Goal: Navigation & Orientation: Find specific page/section

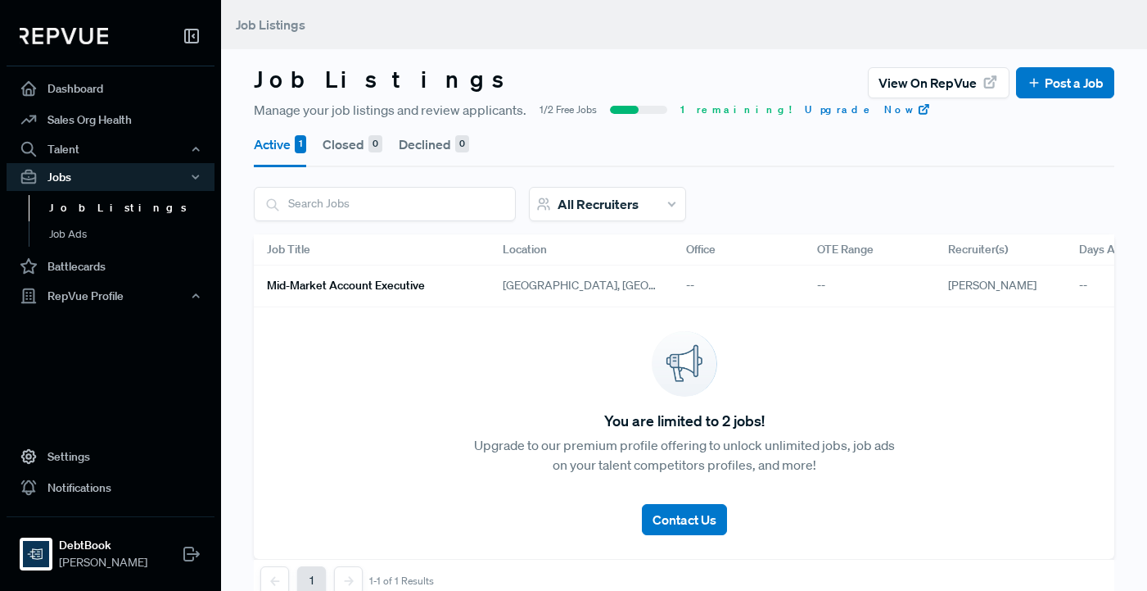
click at [88, 203] on link "Job Listings" at bounding box center [133, 208] width 208 height 26
click at [84, 120] on link "Sales Org Health" at bounding box center [111, 119] width 208 height 31
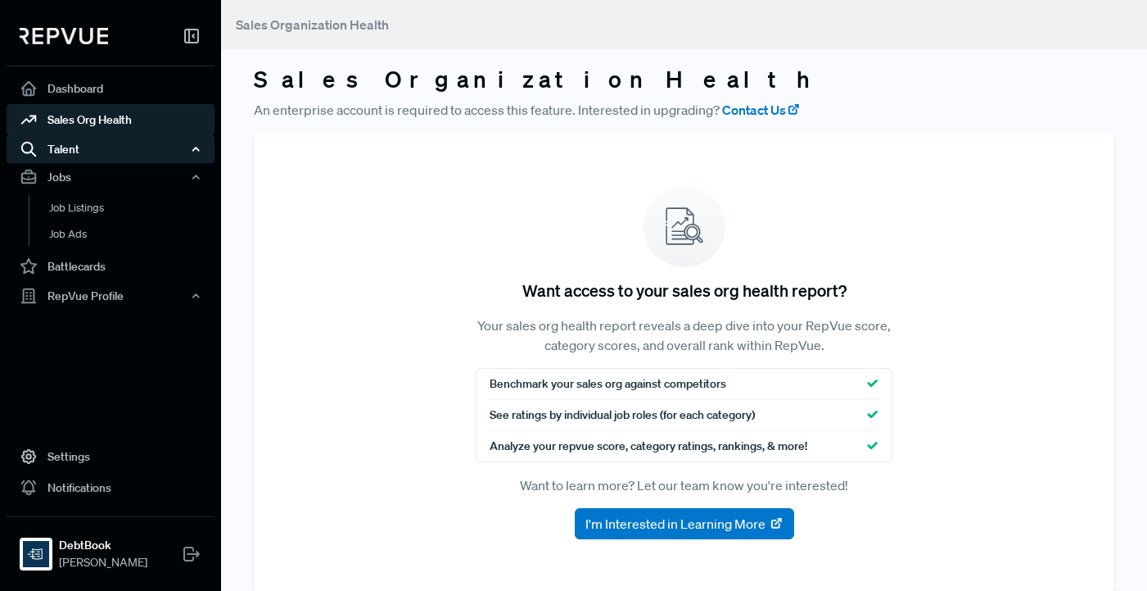
click at [70, 161] on div "Talent" at bounding box center [111, 149] width 208 height 28
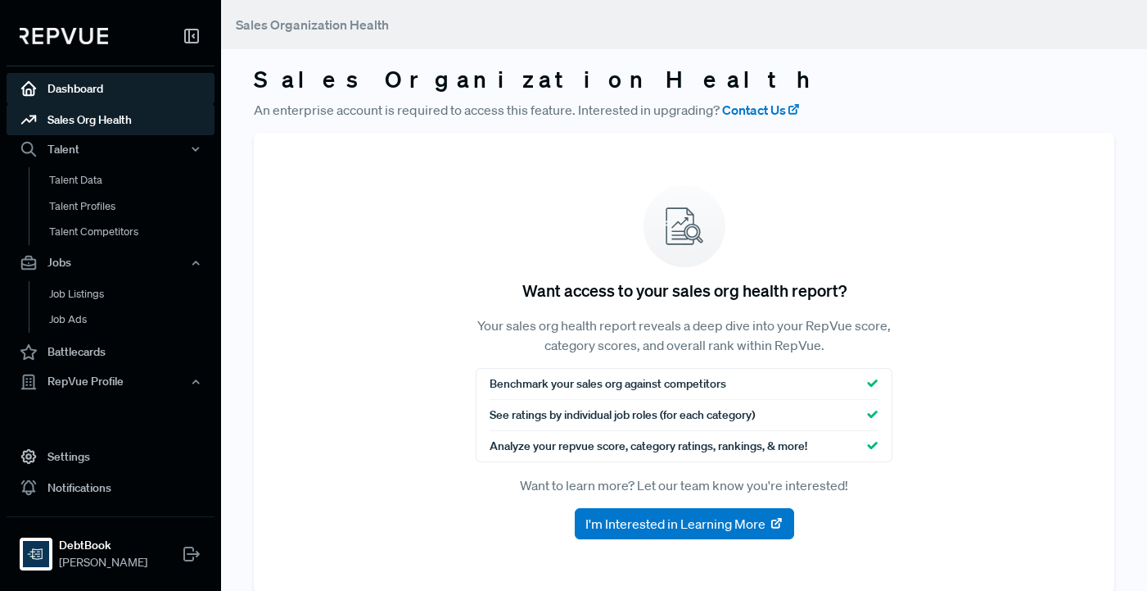
click at [84, 88] on link "Dashboard" at bounding box center [111, 88] width 208 height 31
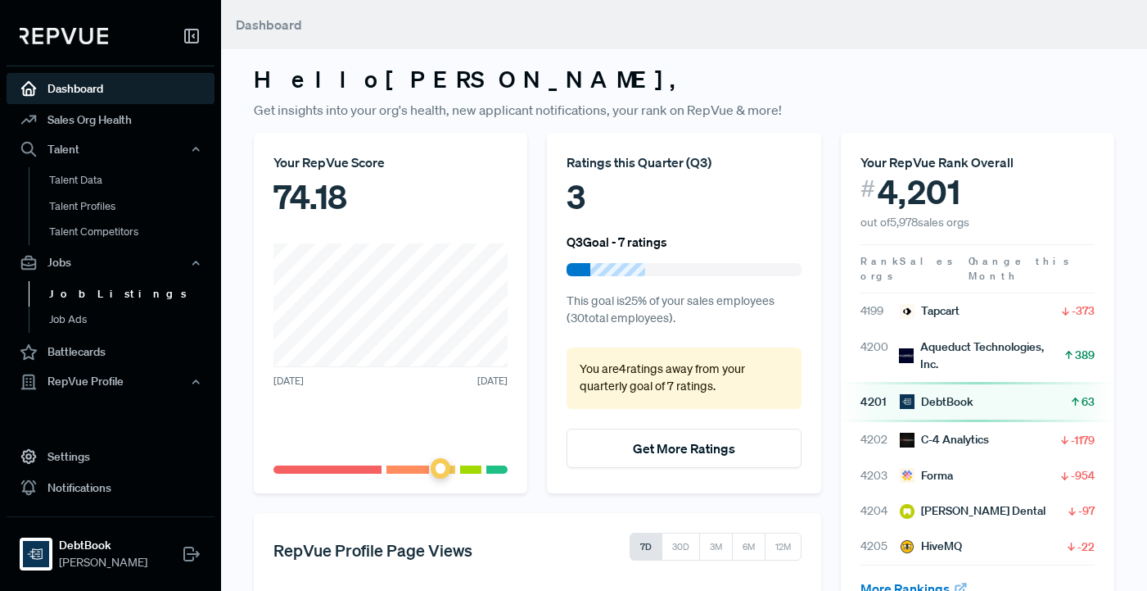
click at [83, 290] on link "Job Listings" at bounding box center [133, 294] width 208 height 26
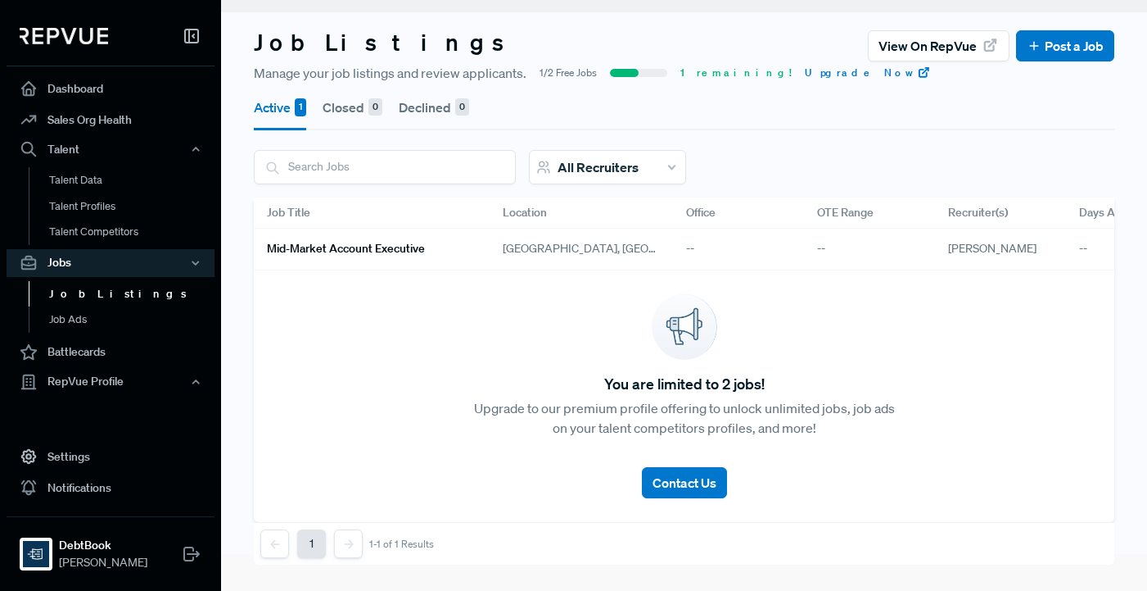
click at [397, 253] on h6 "Mid-Market Account Executive" at bounding box center [346, 249] width 158 height 14
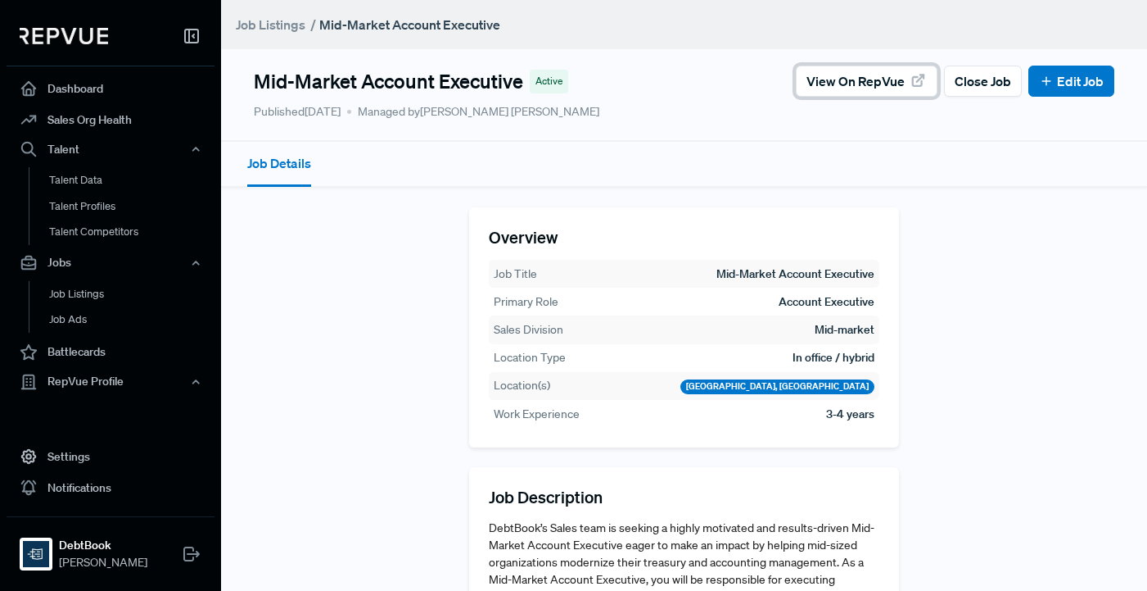
click at [868, 84] on span "View on RepVue" at bounding box center [856, 81] width 98 height 20
